Goal: Obtain resource: Download file/media

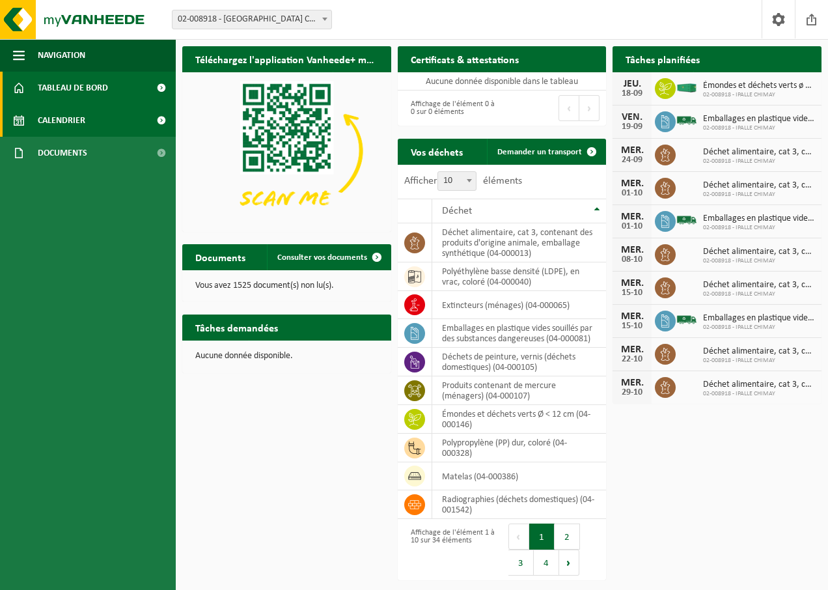
click at [79, 120] on span "Calendrier" at bounding box center [62, 120] width 48 height 33
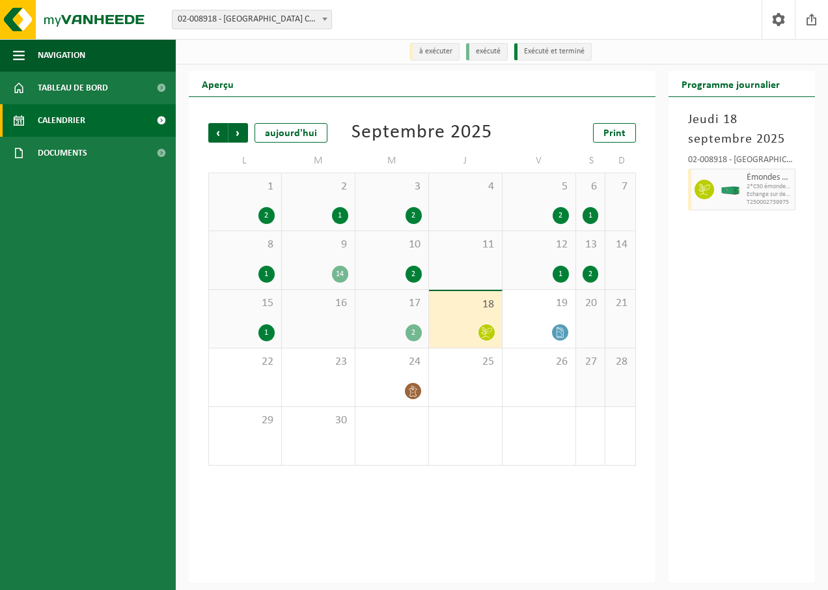
click at [466, 323] on div "18" at bounding box center [465, 319] width 73 height 57
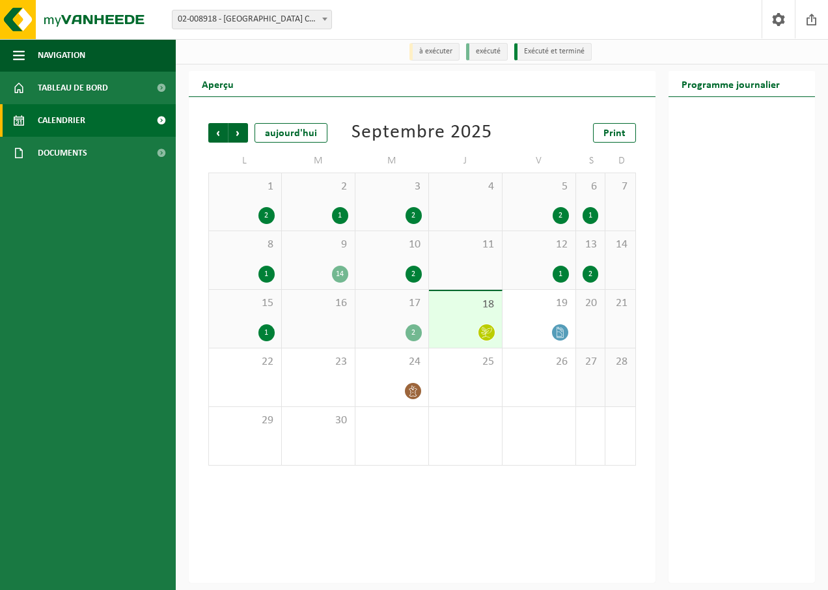
click at [481, 336] on icon at bounding box center [486, 332] width 11 height 11
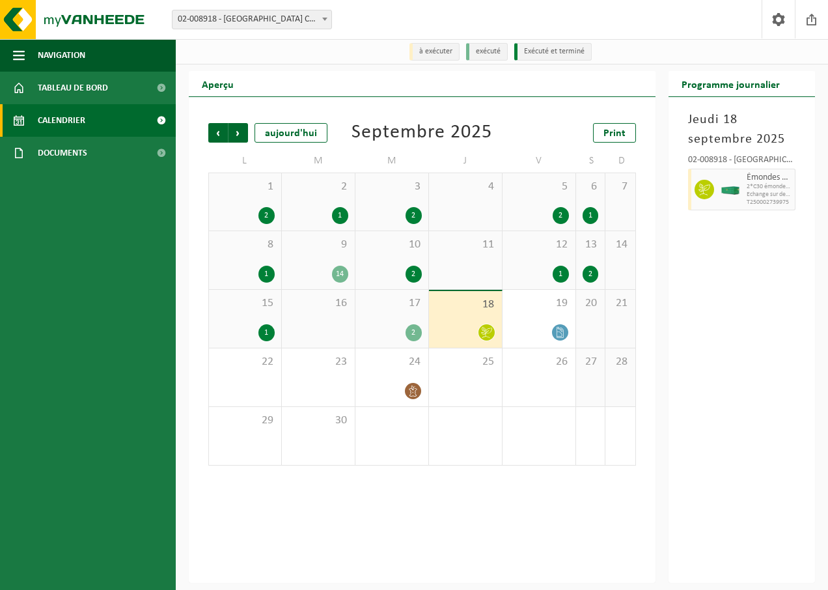
click at [765, 192] on span "Echange sur demande" at bounding box center [770, 195] width 46 height 8
click at [414, 336] on div "2" at bounding box center [414, 332] width 16 height 17
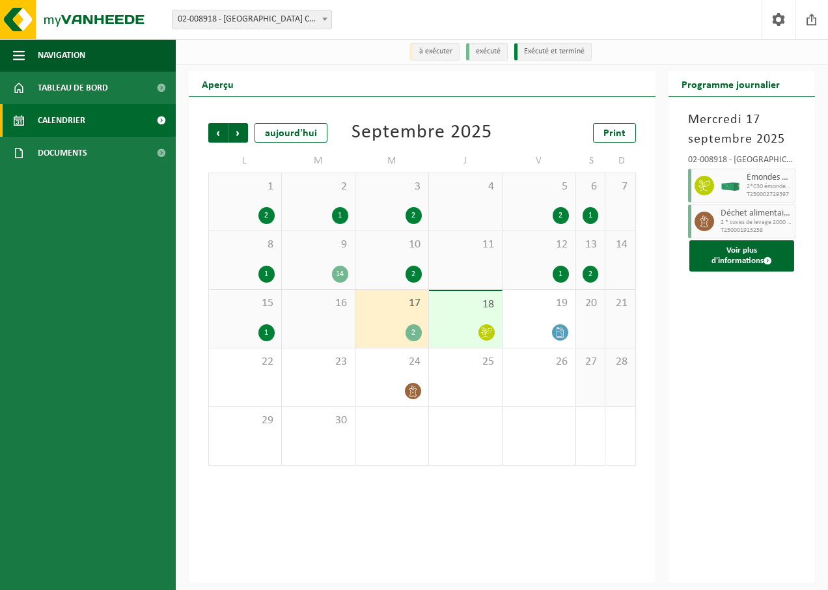
click at [487, 332] on icon at bounding box center [486, 332] width 11 height 11
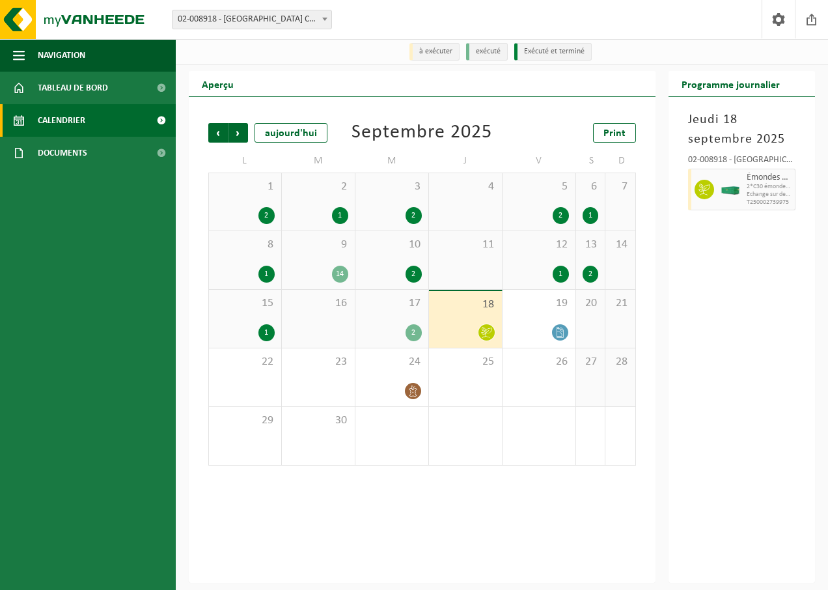
click at [257, 328] on div "1" at bounding box center [245, 332] width 59 height 17
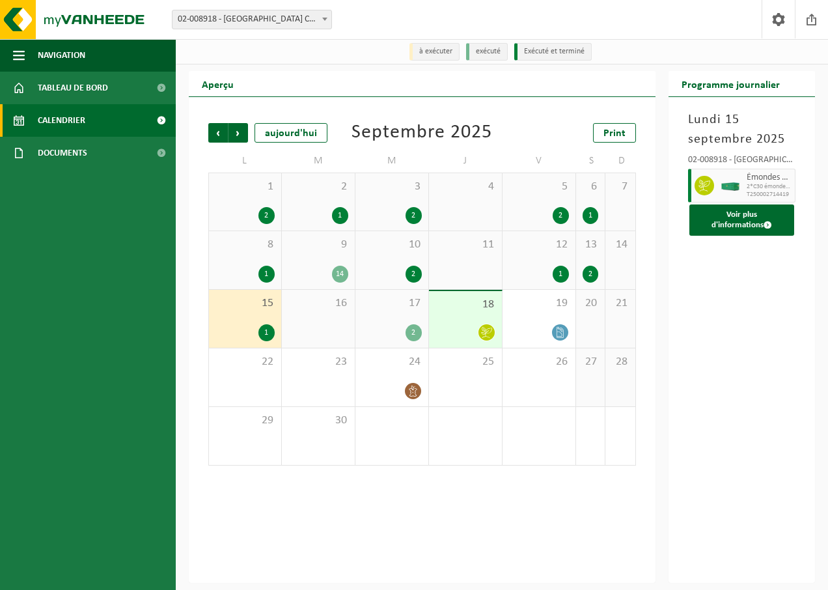
click at [264, 332] on div "1" at bounding box center [267, 332] width 16 height 17
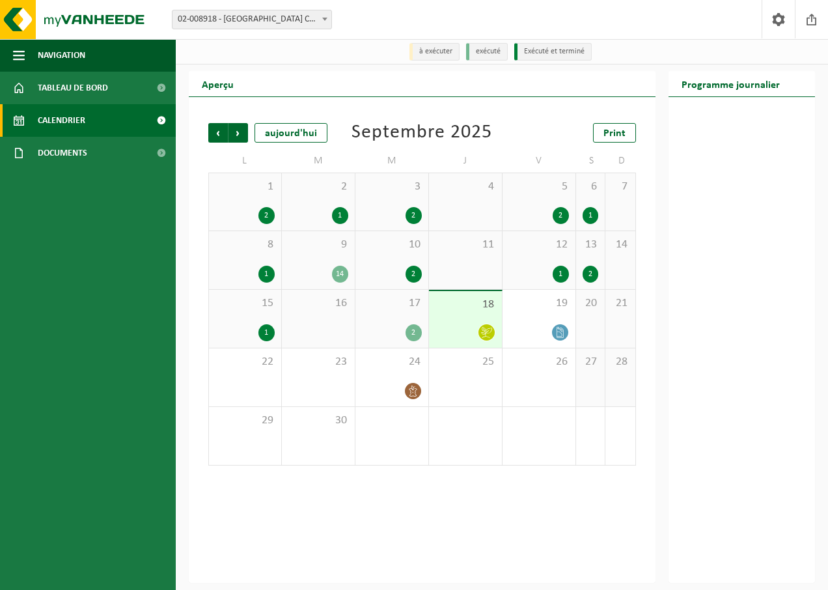
click at [264, 332] on div "1" at bounding box center [267, 332] width 16 height 17
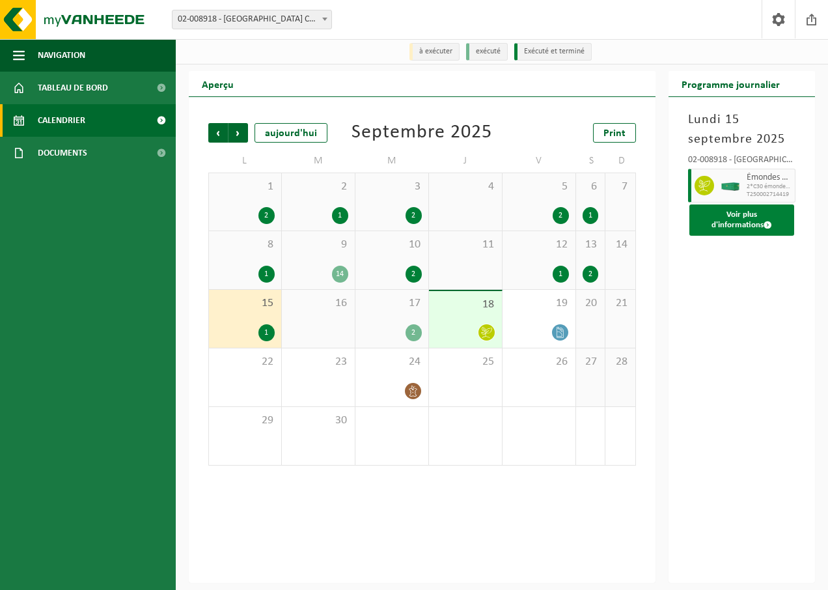
click at [727, 222] on button "Voir plus d'informations" at bounding box center [743, 220] width 106 height 31
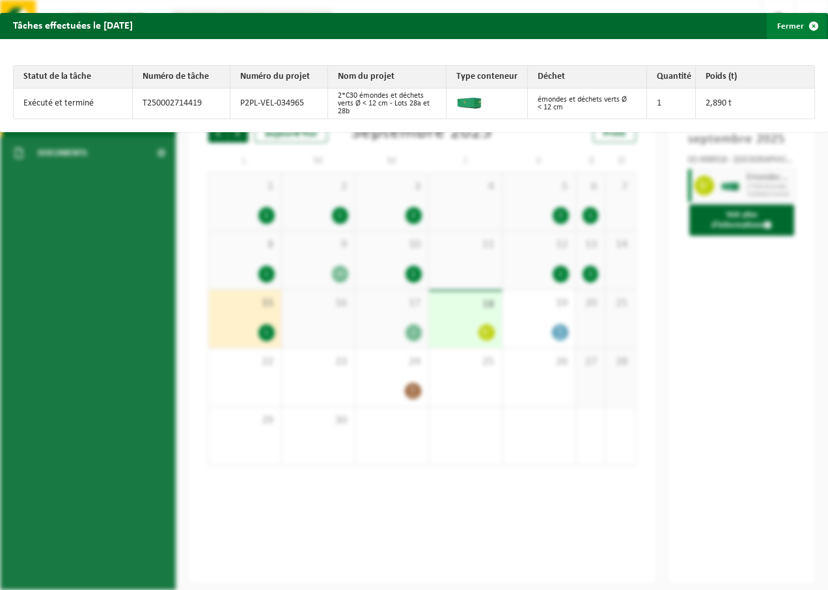
click at [803, 26] on span "button" at bounding box center [814, 26] width 26 height 26
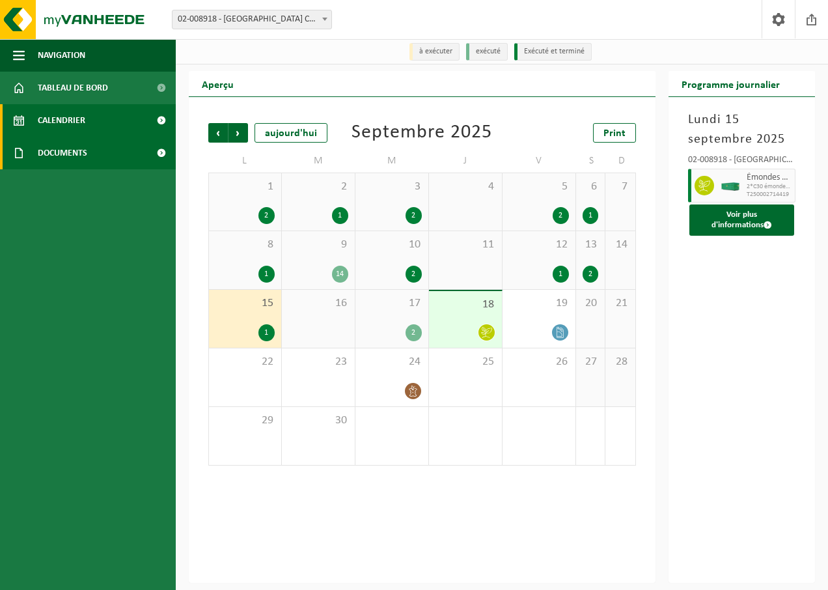
click at [82, 148] on span "Documents" at bounding box center [62, 153] width 49 height 33
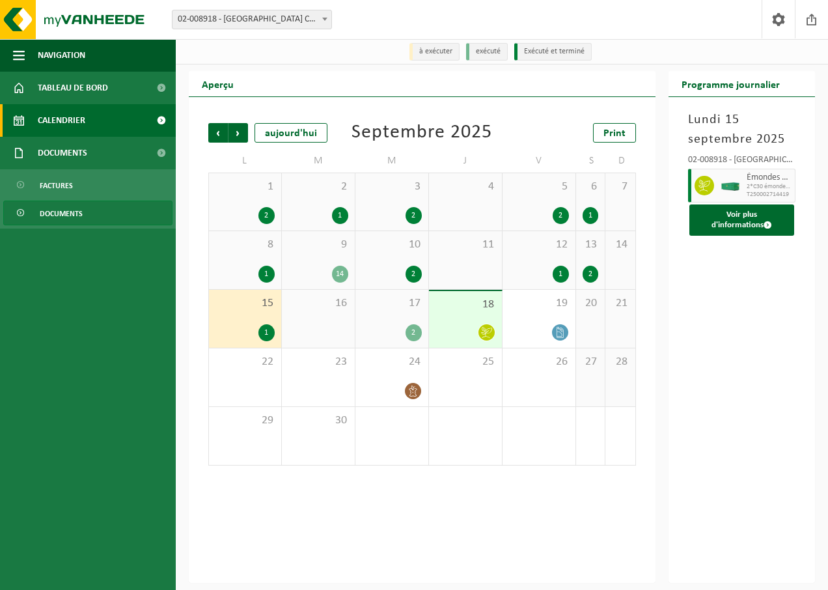
click at [104, 214] on link "Documents" at bounding box center [87, 213] width 169 height 25
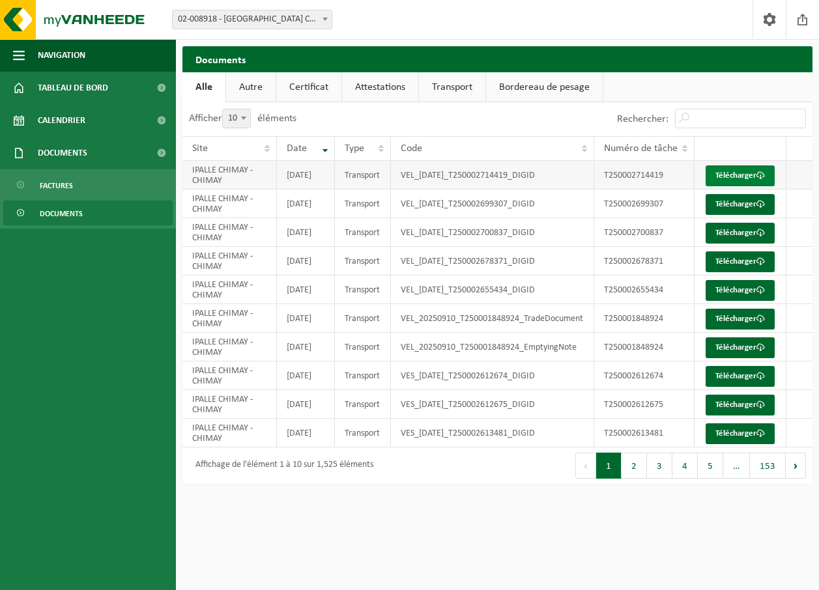
click at [749, 177] on link "Télécharger" at bounding box center [739, 175] width 69 height 21
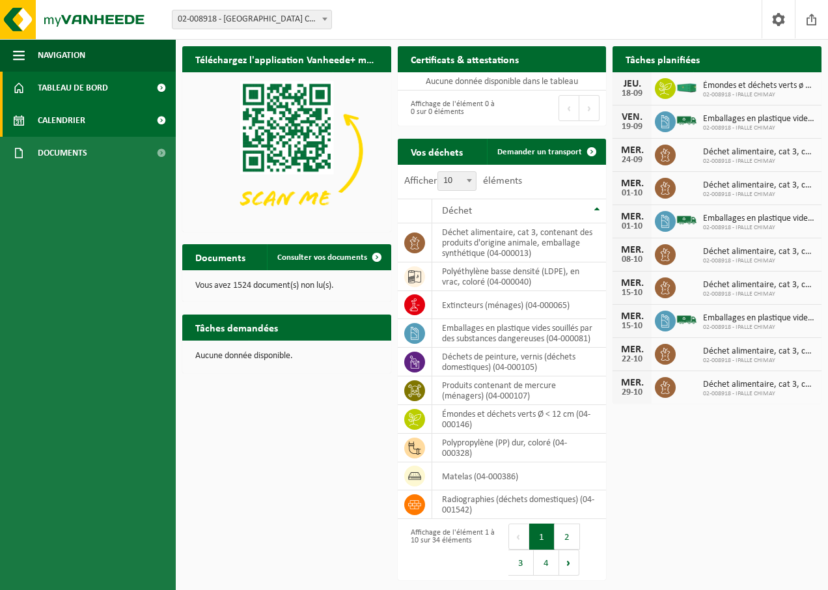
click at [93, 111] on link "Calendrier" at bounding box center [88, 120] width 176 height 33
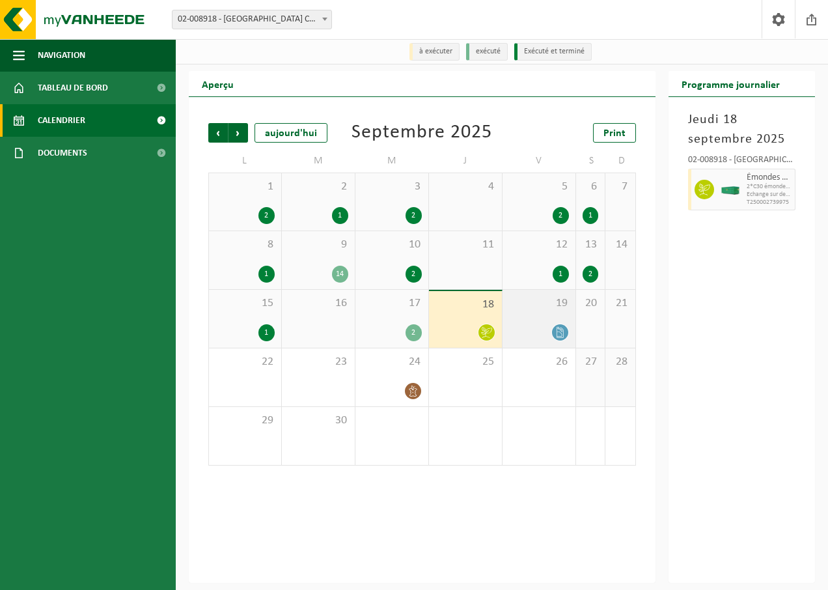
click at [559, 335] on icon at bounding box center [560, 332] width 11 height 11
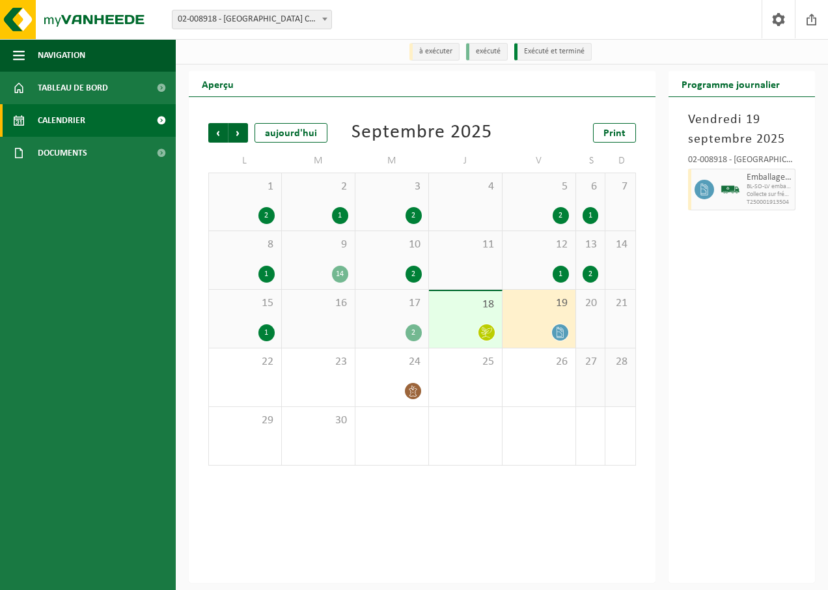
click at [410, 333] on div "2" at bounding box center [414, 332] width 16 height 17
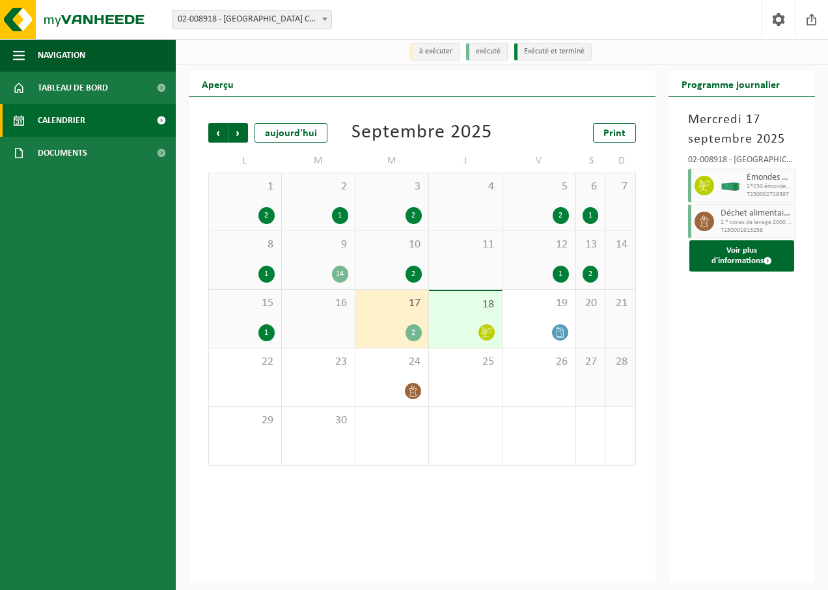
click at [487, 335] on icon at bounding box center [486, 332] width 11 height 11
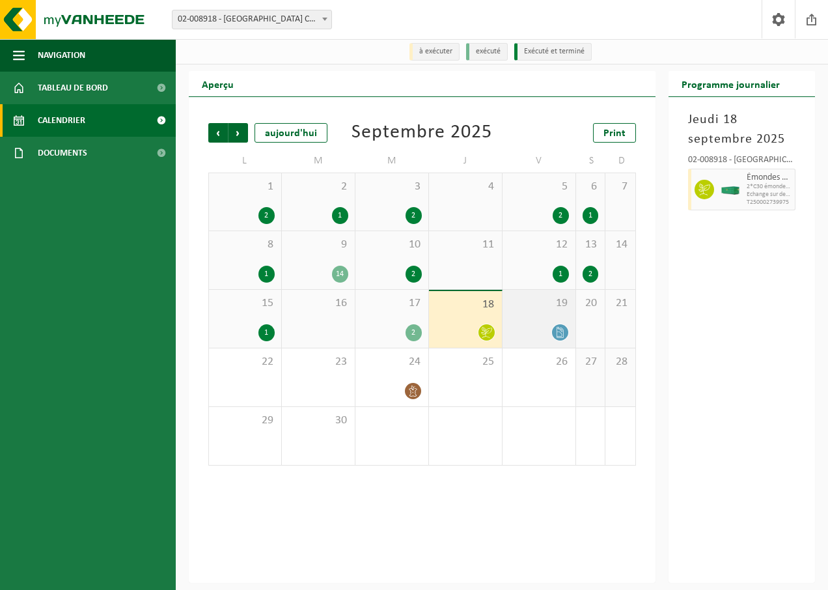
click at [558, 331] on icon at bounding box center [560, 332] width 11 height 11
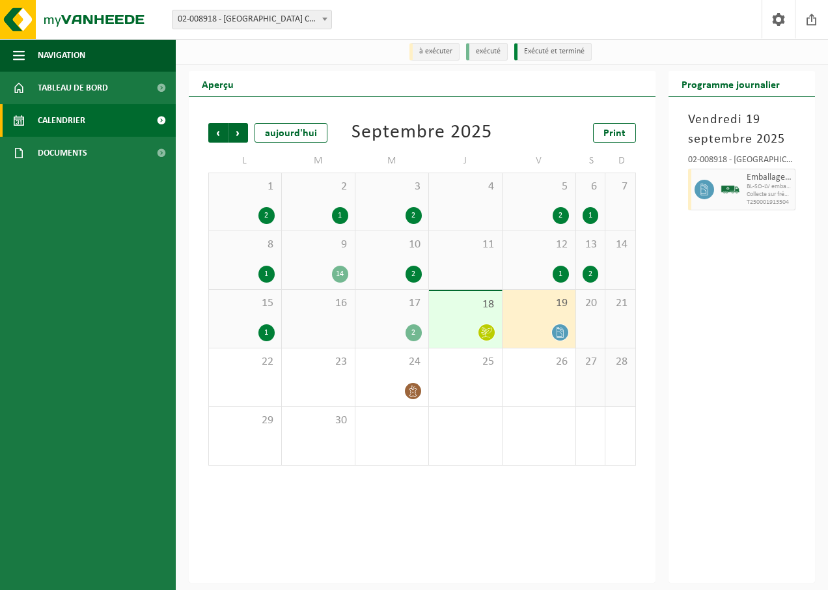
click at [466, 326] on div at bounding box center [466, 333] width 60 height 18
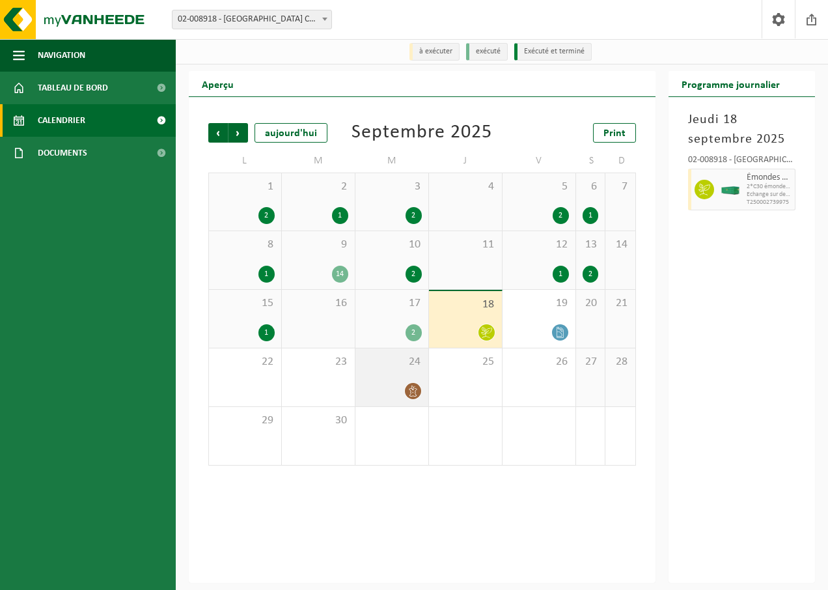
click at [414, 394] on icon at bounding box center [413, 391] width 11 height 11
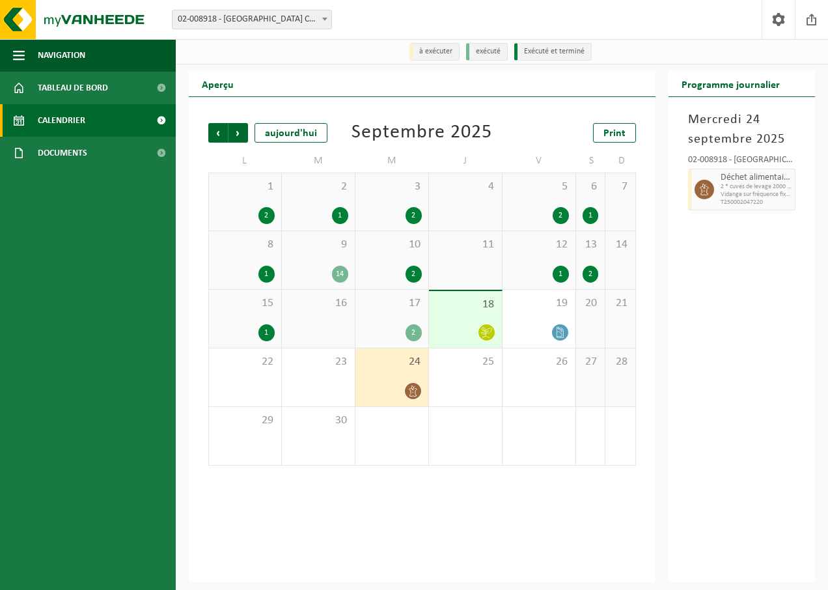
click at [491, 331] on icon at bounding box center [486, 332] width 11 height 11
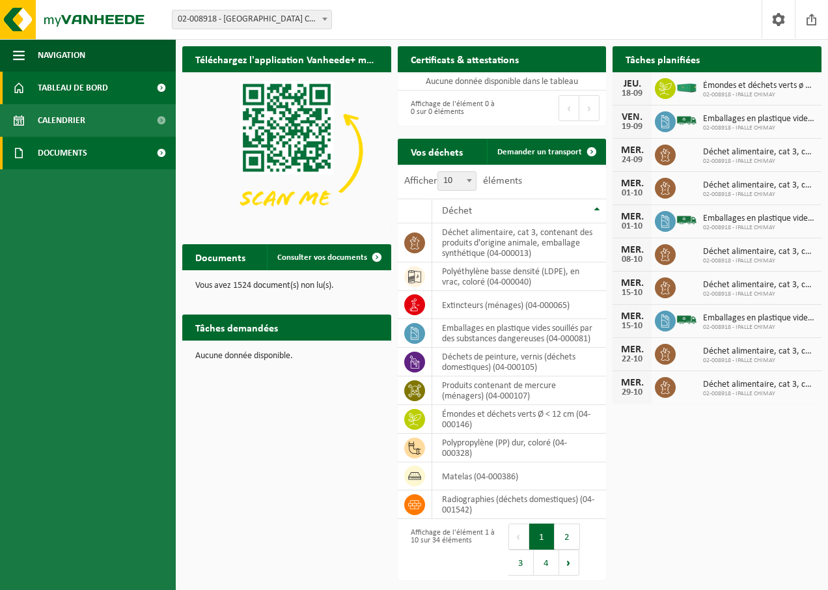
click at [117, 152] on link "Documents" at bounding box center [88, 153] width 176 height 33
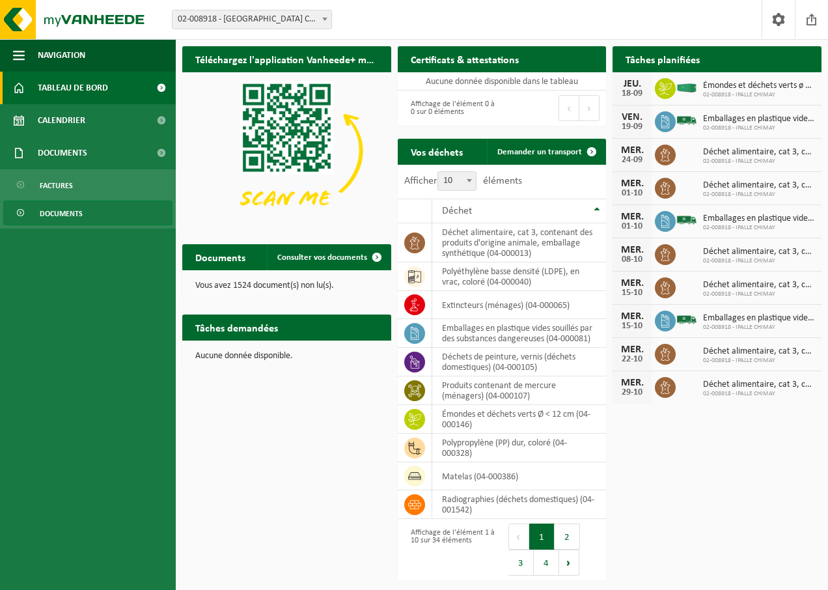
click at [110, 212] on link "Documents" at bounding box center [87, 213] width 169 height 25
